Goal: Task Accomplishment & Management: Manage account settings

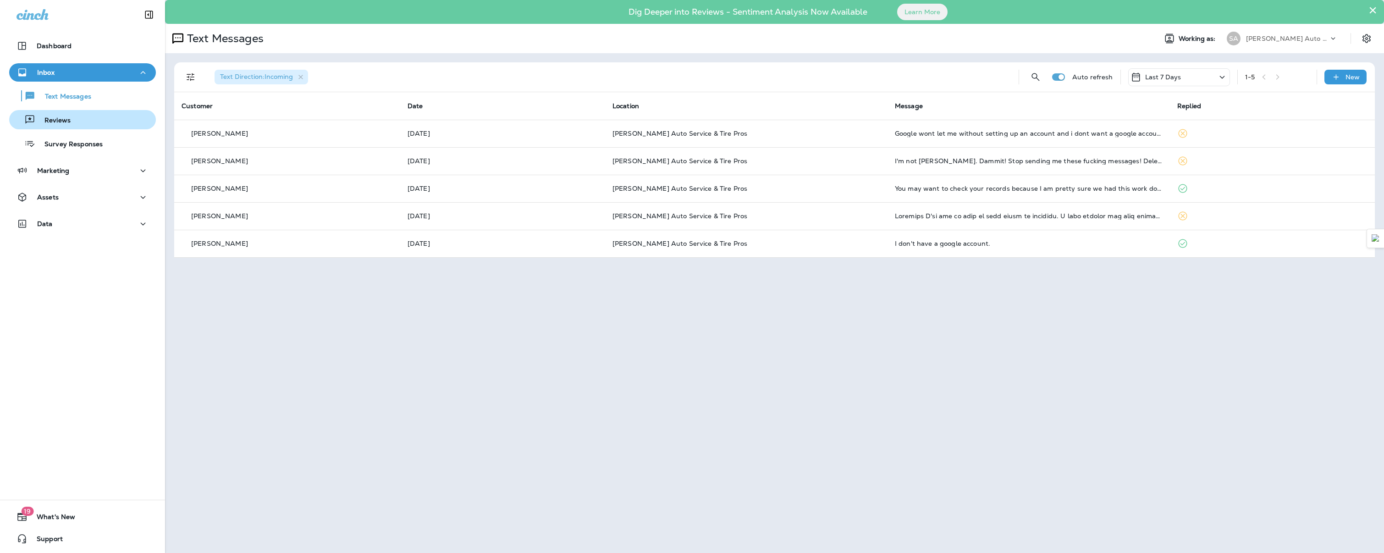
click at [91, 124] on div "Reviews" at bounding box center [82, 120] width 139 height 14
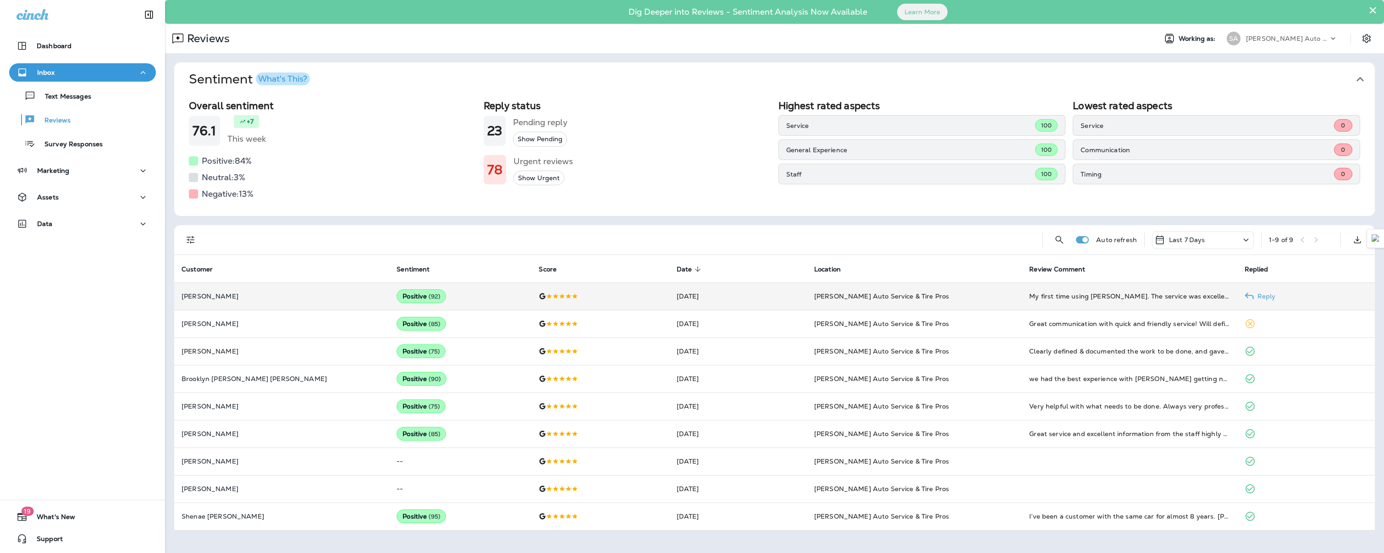
click at [250, 303] on td "[PERSON_NAME]" at bounding box center [281, 296] width 215 height 28
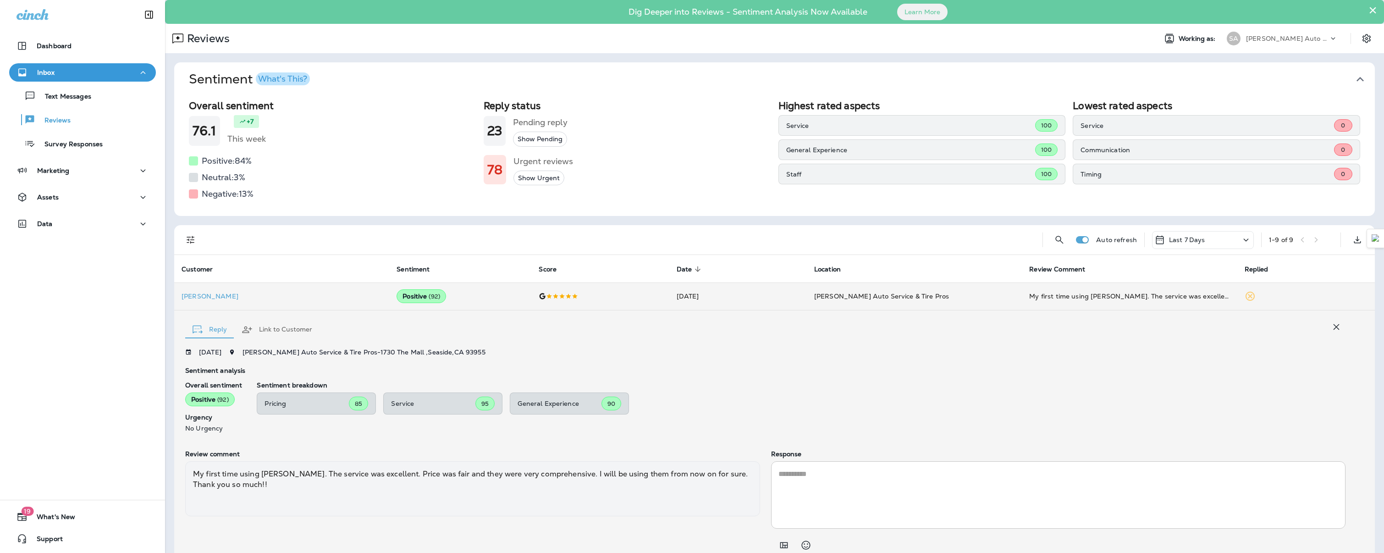
scroll to position [36, 0]
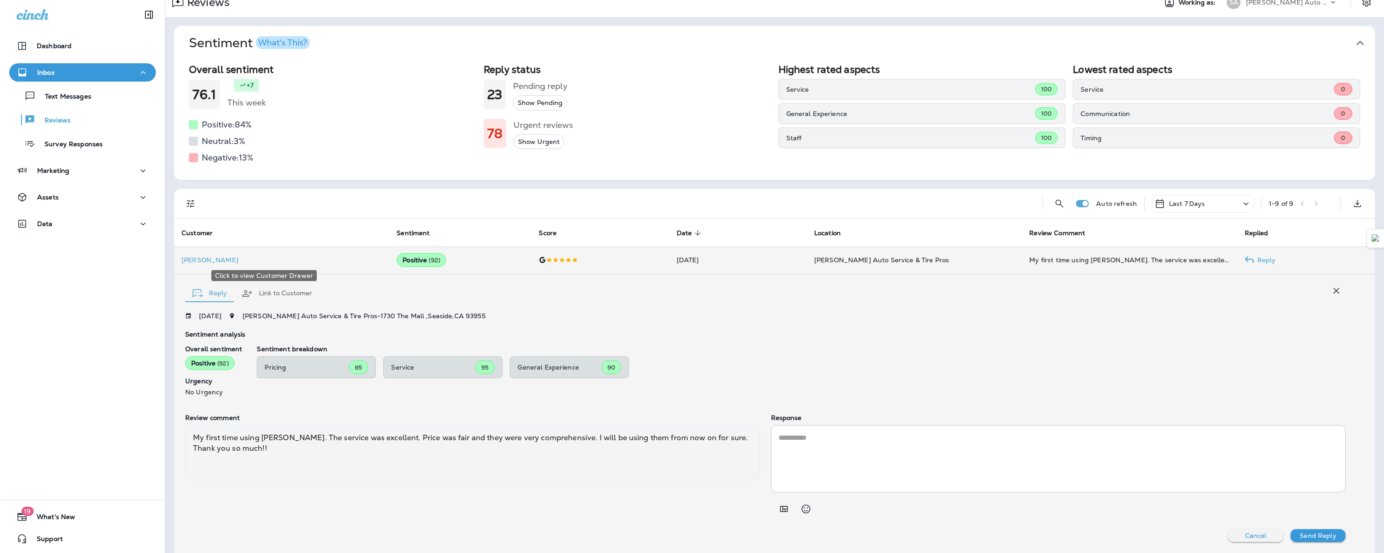
click at [245, 257] on p "[PERSON_NAME]" at bounding box center [282, 259] width 200 height 7
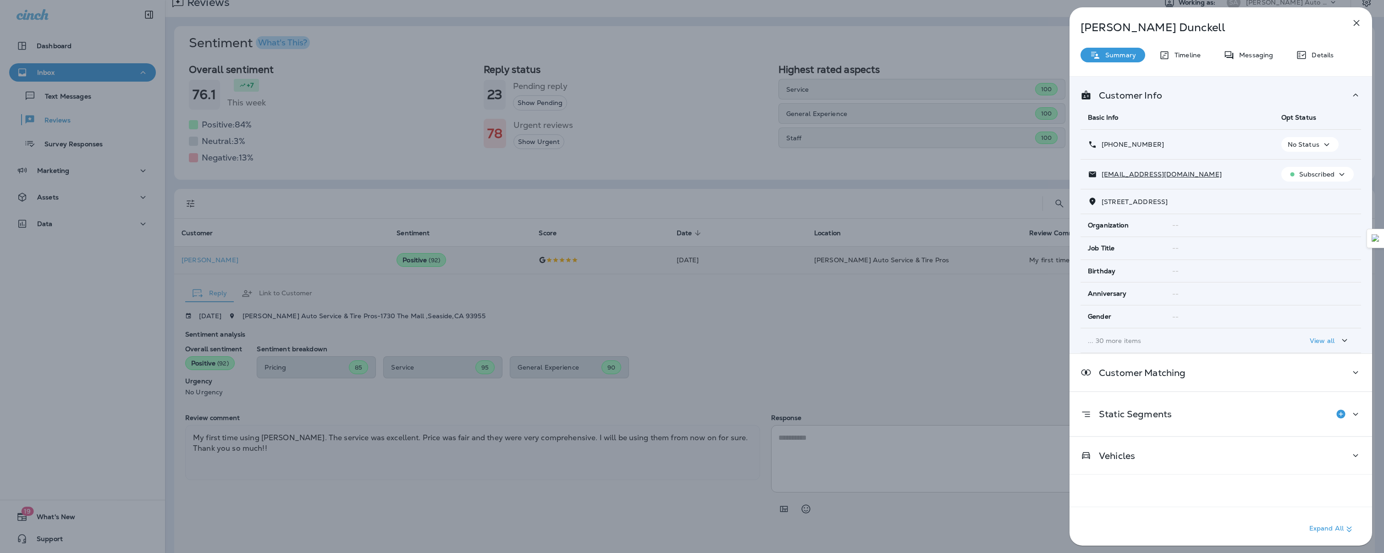
click at [1359, 20] on icon "button" at bounding box center [1357, 23] width 6 height 6
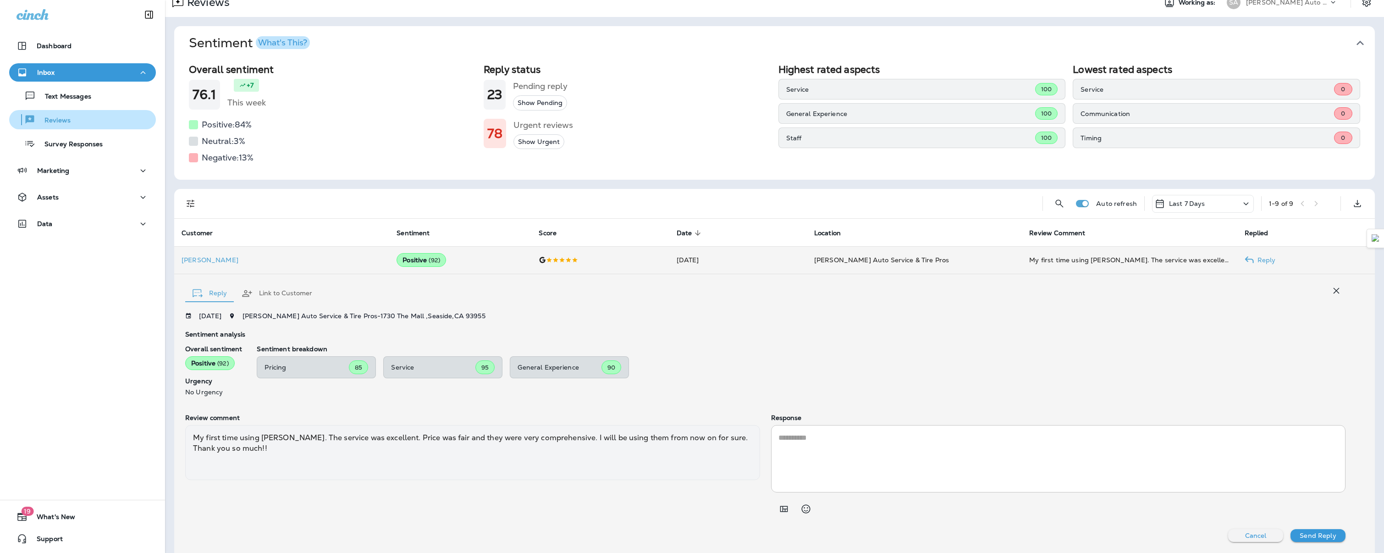
click at [59, 119] on p "Reviews" at bounding box center [52, 120] width 35 height 9
click at [1331, 290] on icon "button" at bounding box center [1336, 290] width 11 height 11
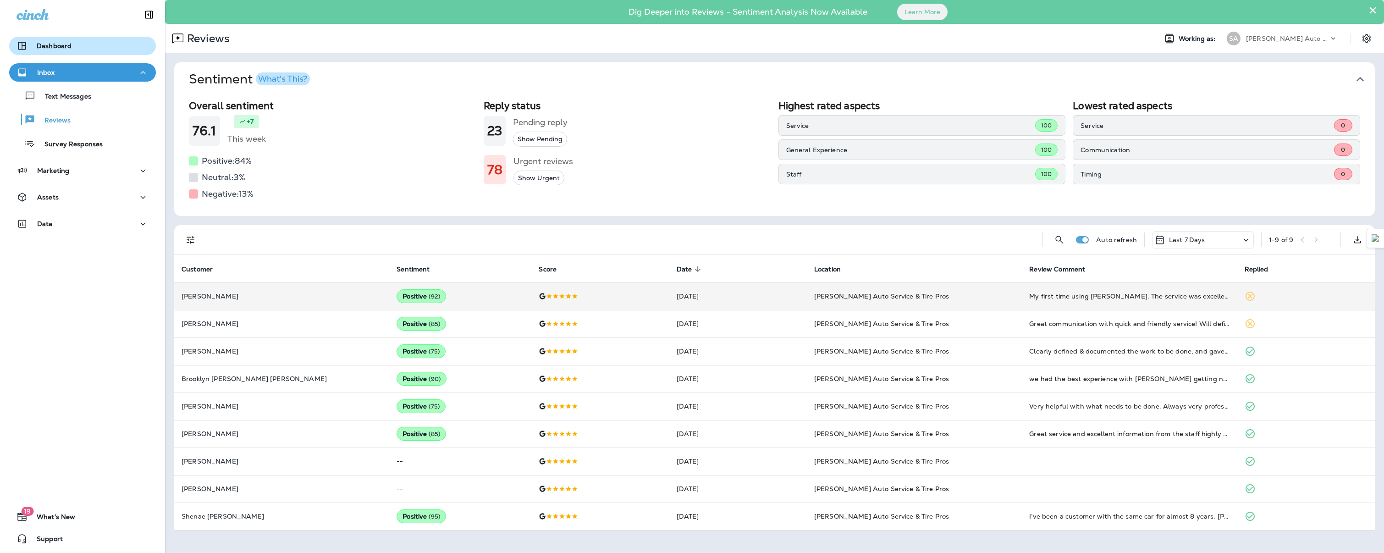
click at [71, 50] on p "Dashboard" at bounding box center [54, 45] width 35 height 7
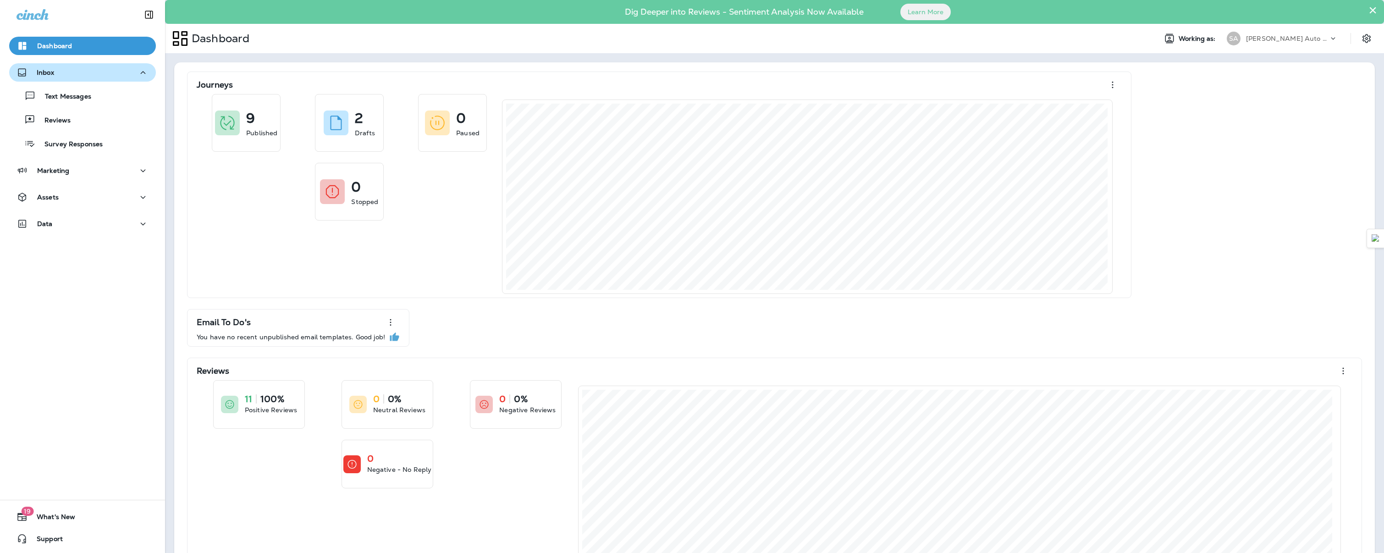
click at [65, 70] on div "Inbox" at bounding box center [83, 72] width 132 height 11
